Goal: Find contact information: Find contact information

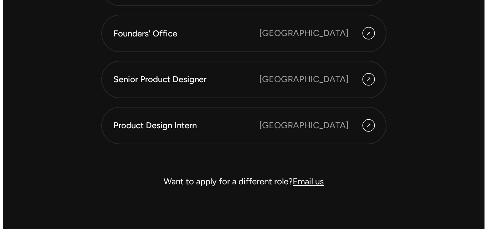
scroll to position [2033, 0]
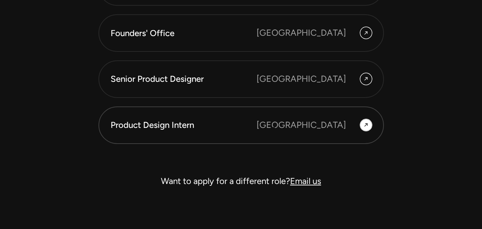
click at [257, 128] on div "Product Design Intern" at bounding box center [184, 125] width 146 height 12
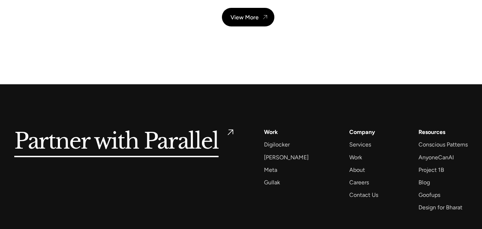
scroll to position [2601, 0]
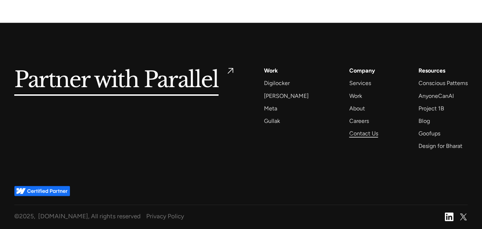
click at [349, 135] on div "Contact Us" at bounding box center [363, 133] width 29 height 10
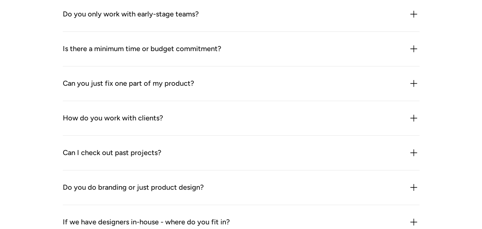
scroll to position [996, 0]
